Goal: Check status

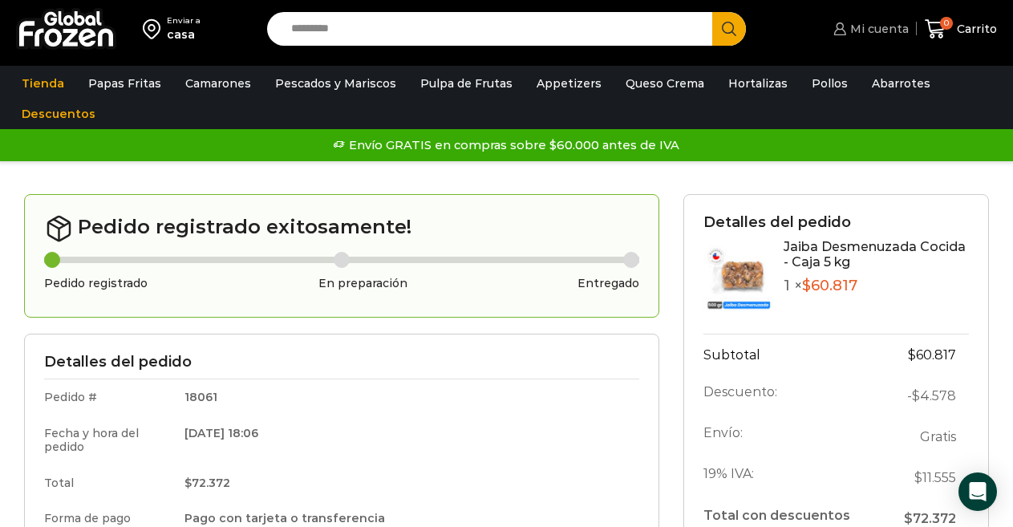
click at [872, 30] on span "Mi cuenta" at bounding box center [878, 29] width 63 height 16
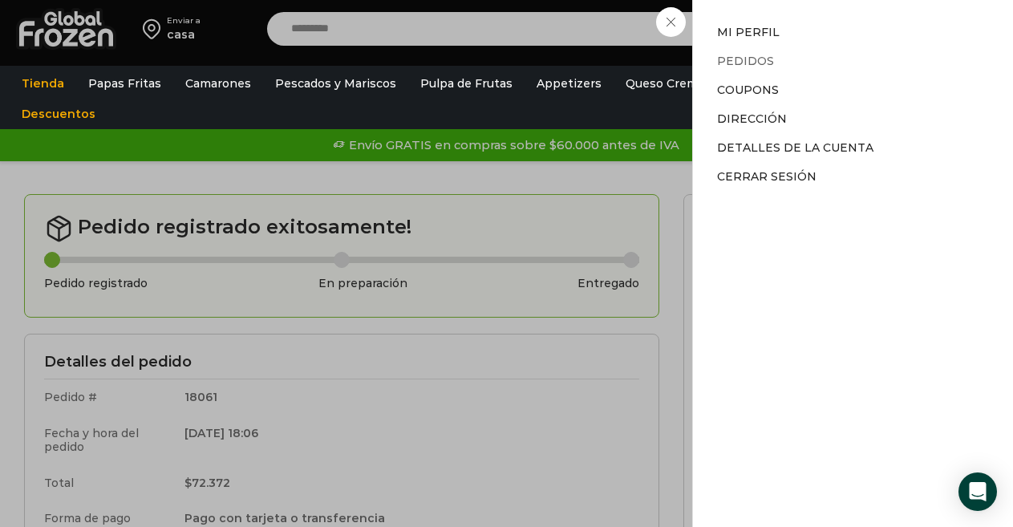
click at [757, 59] on link "Pedidos" at bounding box center [745, 61] width 57 height 14
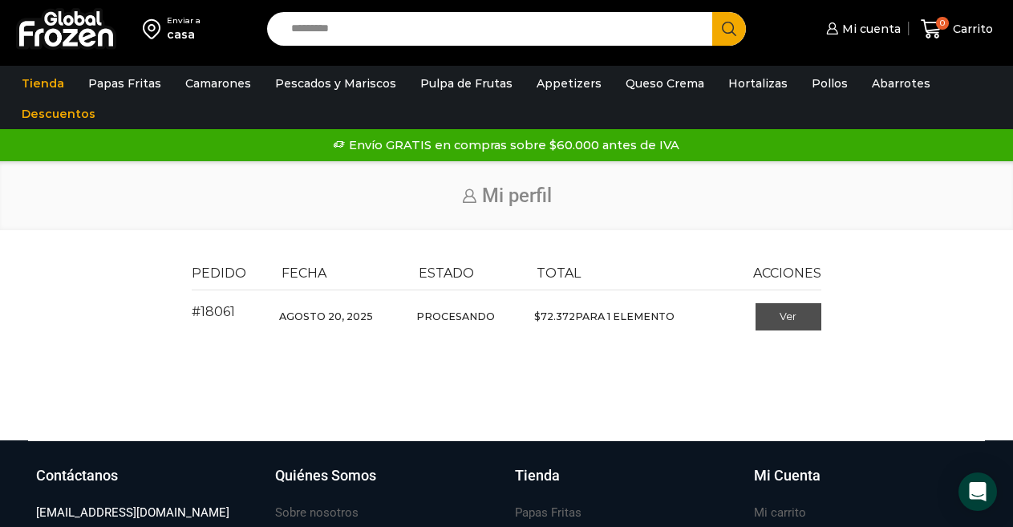
click at [794, 319] on link "Ver" at bounding box center [789, 316] width 67 height 27
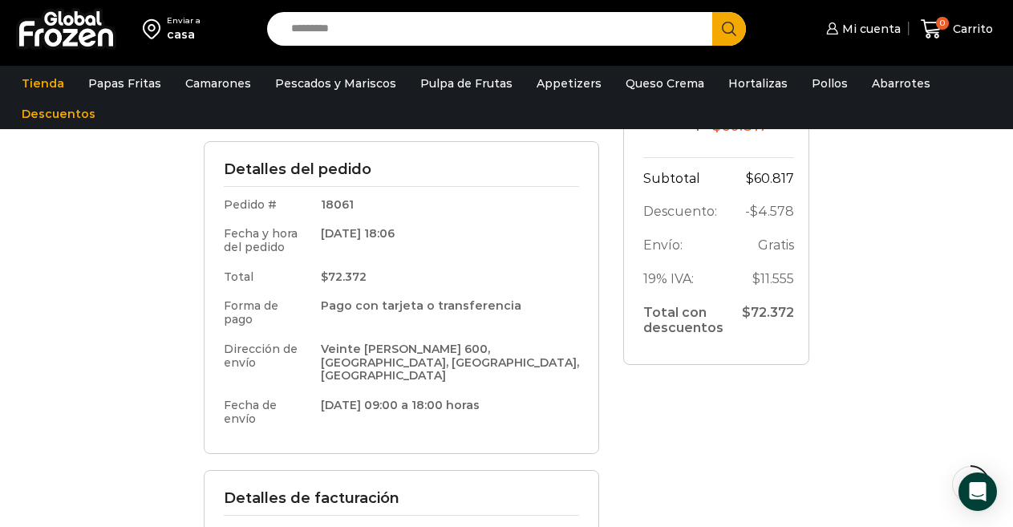
scroll to position [321, 0]
